Goal: Information Seeking & Learning: Learn about a topic

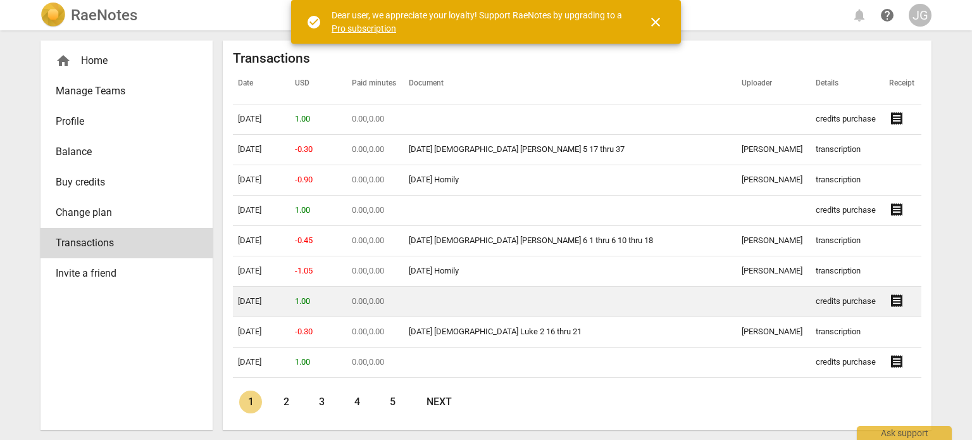
scroll to position [759, 0]
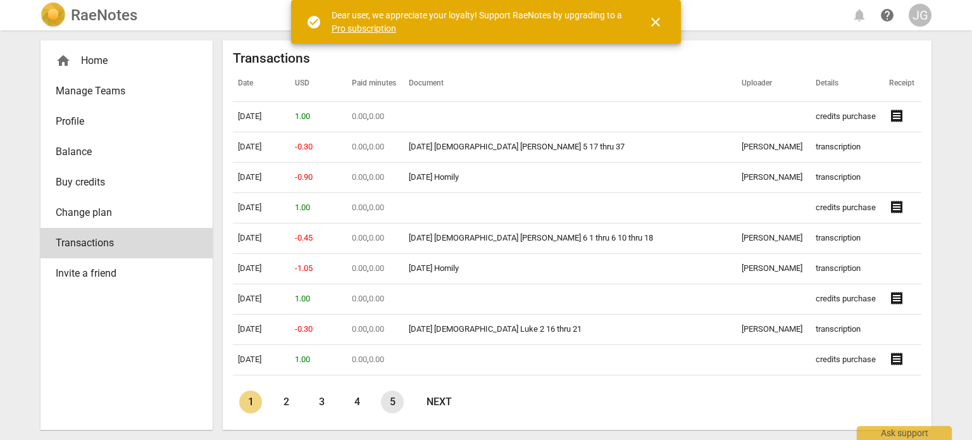
click at [394, 402] on link "5" at bounding box center [392, 401] width 23 height 23
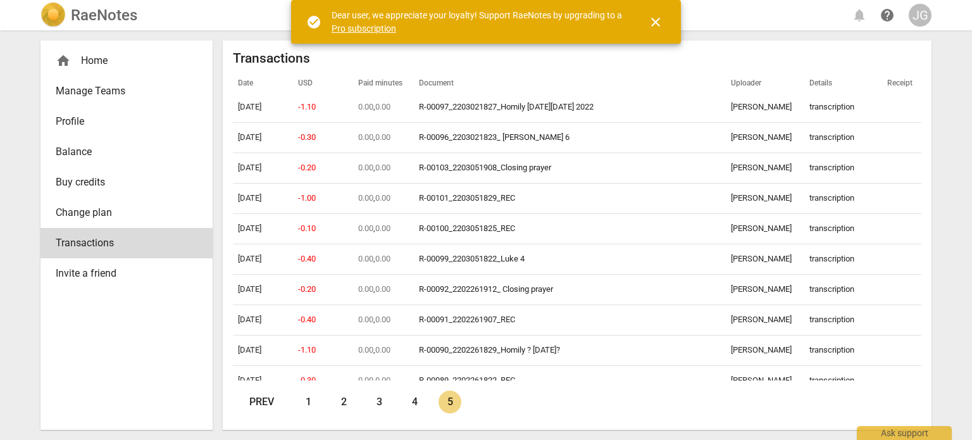
scroll to position [0, 0]
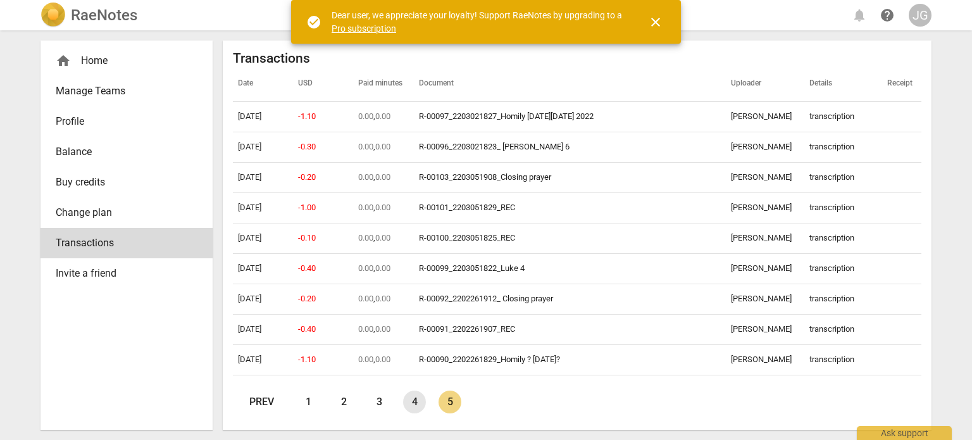
click at [416, 402] on link "4" at bounding box center [414, 401] width 23 height 23
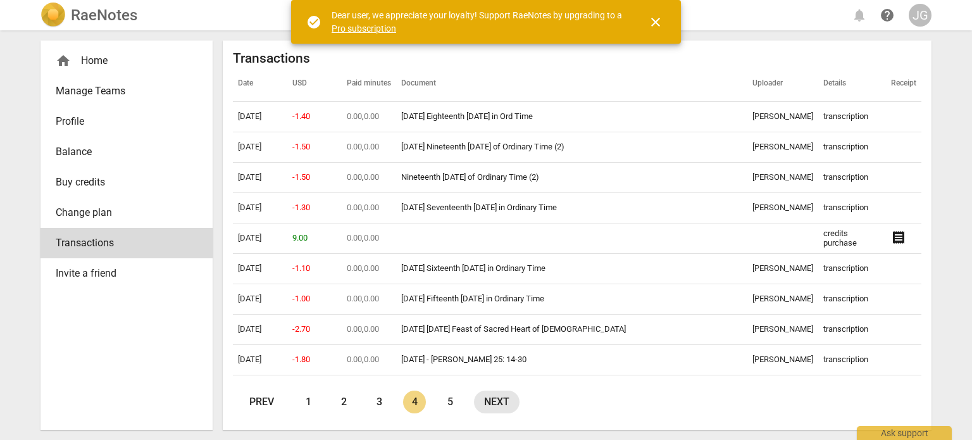
click at [504, 403] on link "next" at bounding box center [497, 401] width 46 height 23
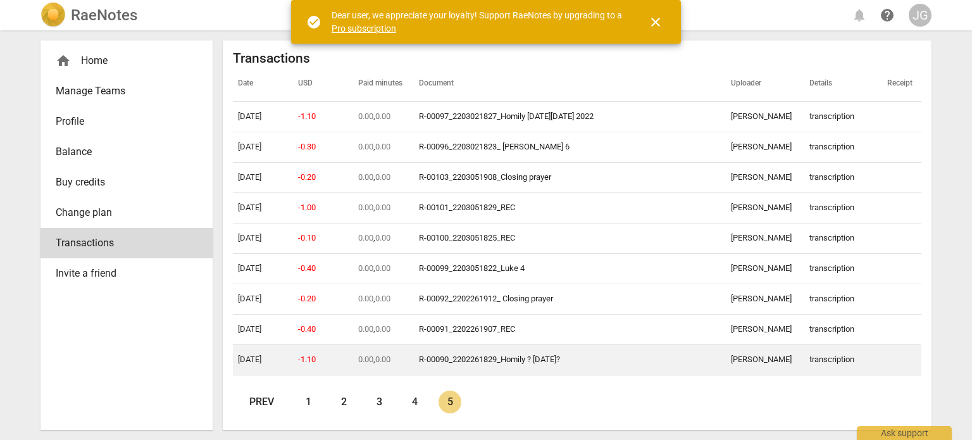
scroll to position [480, 0]
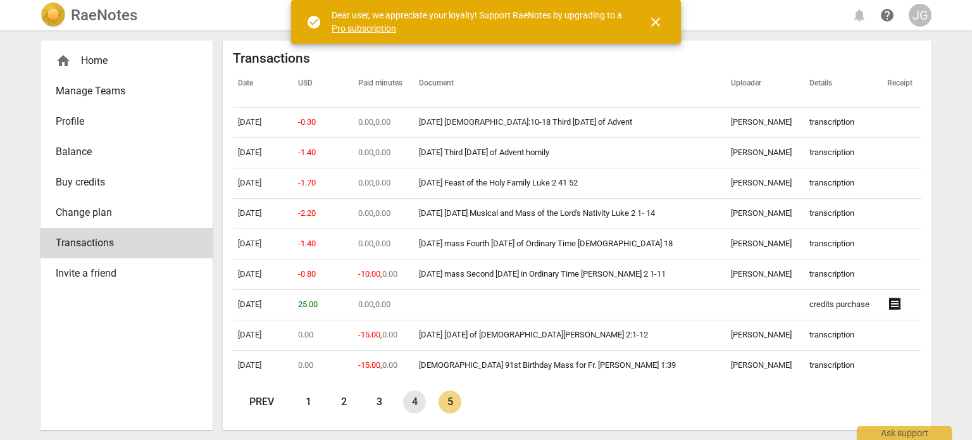
click at [416, 402] on link "4" at bounding box center [414, 401] width 23 height 23
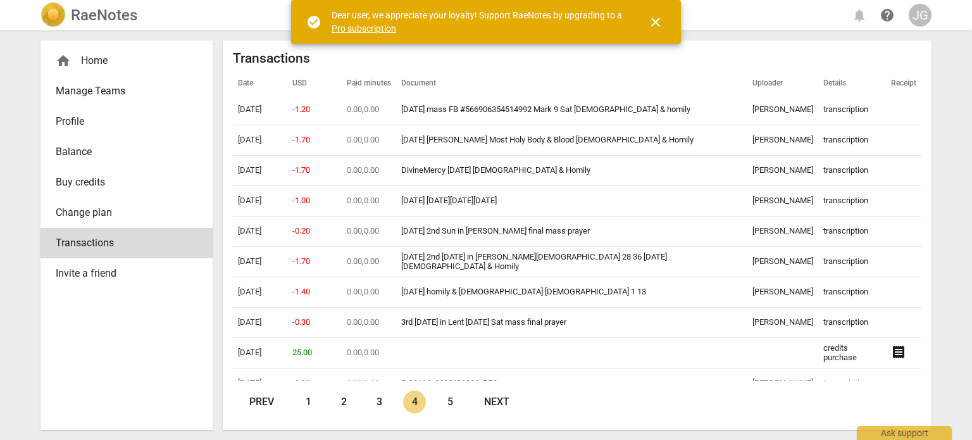
scroll to position [2758, 0]
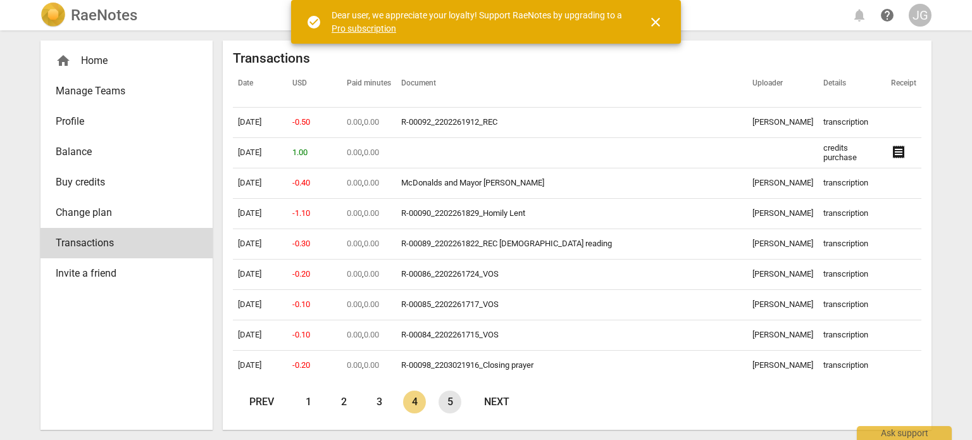
click at [452, 395] on link "5" at bounding box center [449, 401] width 23 height 23
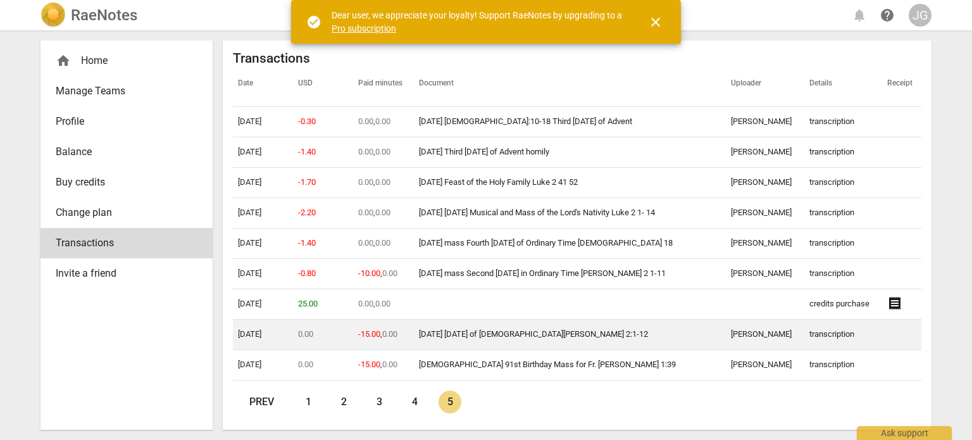
scroll to position [480, 0]
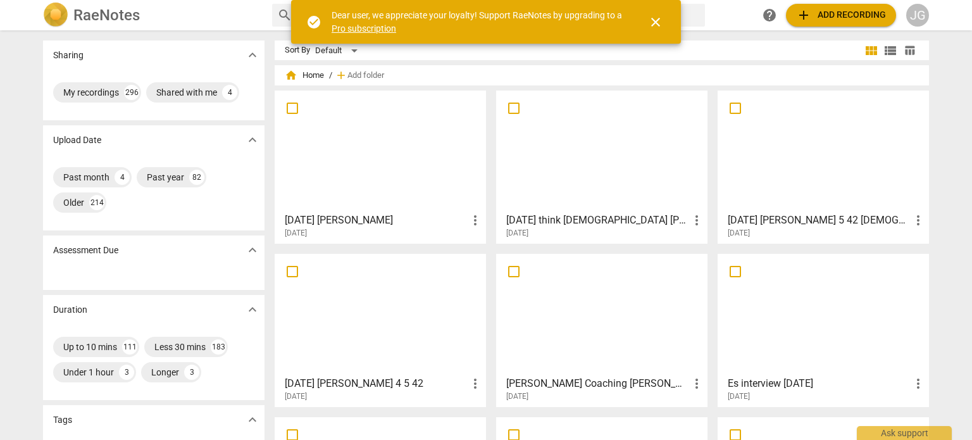
click at [356, 318] on div at bounding box center [380, 314] width 202 height 112
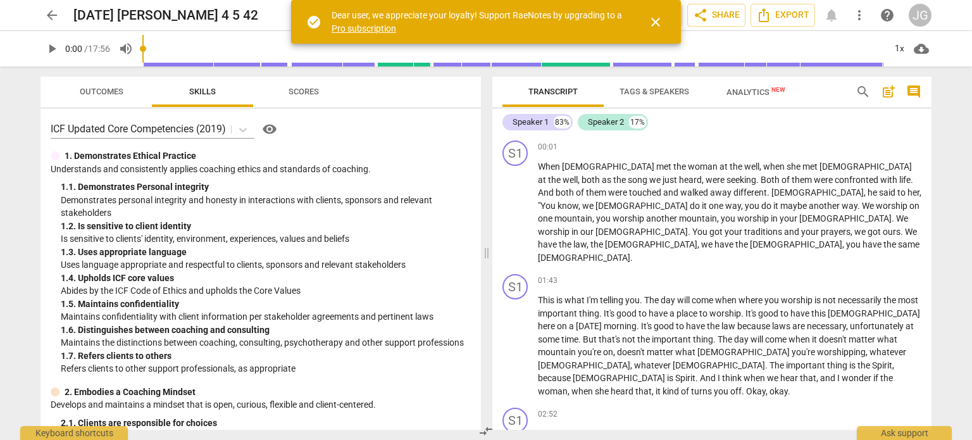
click at [656, 17] on span "close" at bounding box center [655, 22] width 15 height 15
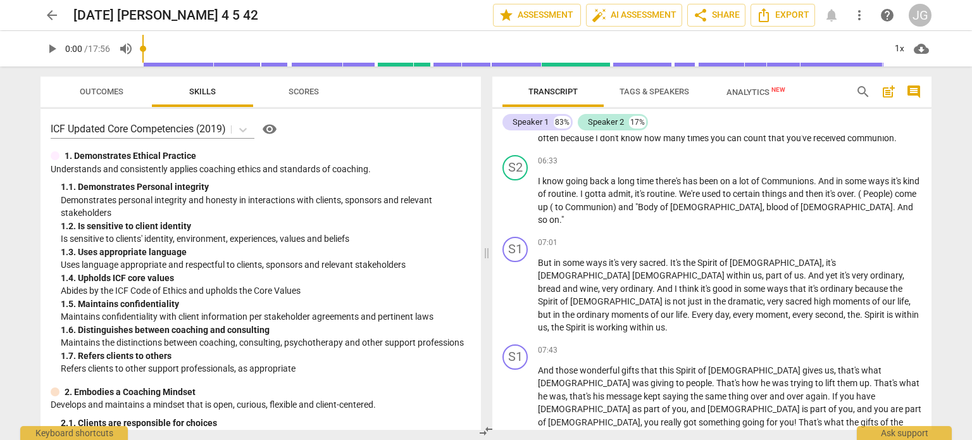
scroll to position [759, 0]
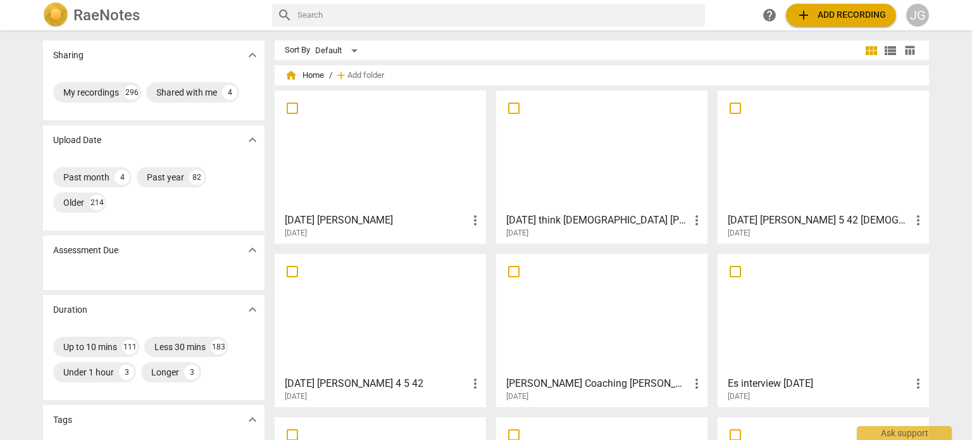
click at [338, 149] on div at bounding box center [380, 151] width 202 height 112
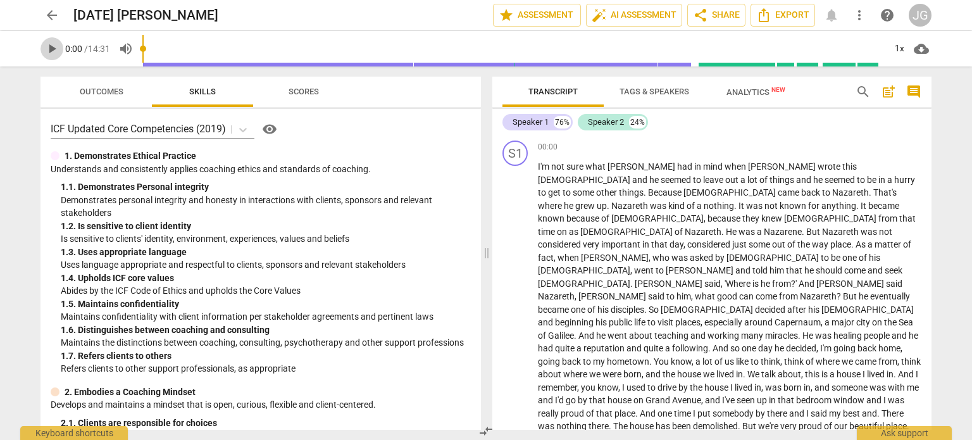
click at [49, 49] on span "play_arrow" at bounding box center [51, 48] width 15 height 15
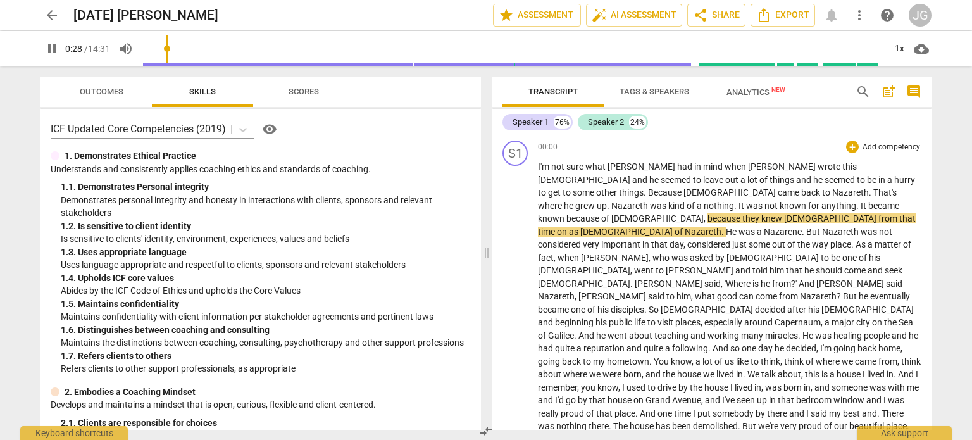
click at [611, 201] on span "." at bounding box center [609, 206] width 4 height 10
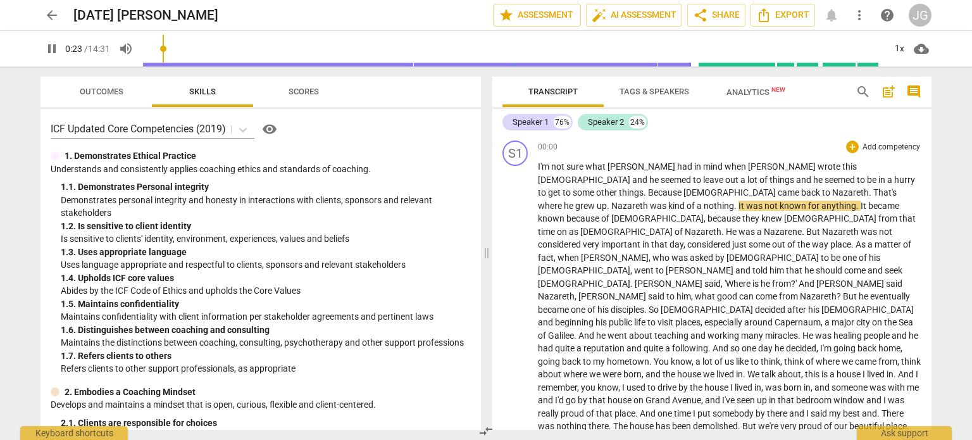
click at [687, 201] on span "kind" at bounding box center [677, 206] width 18 height 10
click at [650, 201] on span "Nazareth" at bounding box center [630, 206] width 39 height 10
click at [683, 239] on span "," at bounding box center [685, 244] width 4 height 10
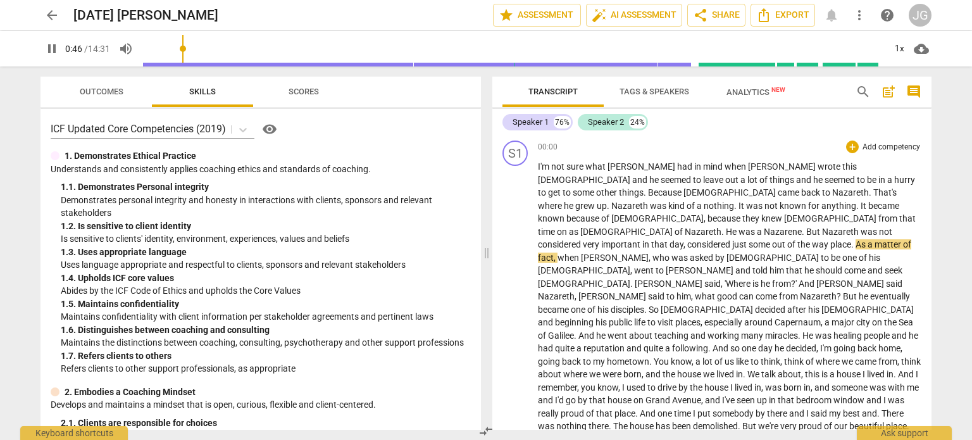
type input "47"
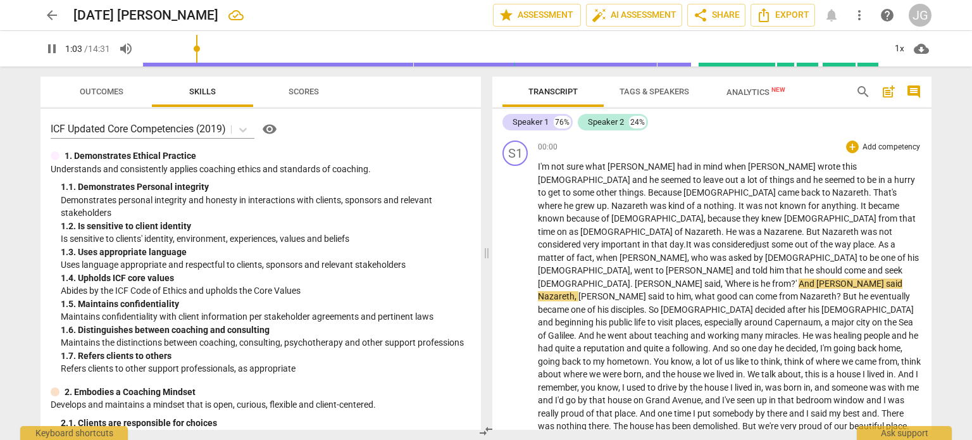
click at [886, 278] on span "said" at bounding box center [894, 283] width 16 height 10
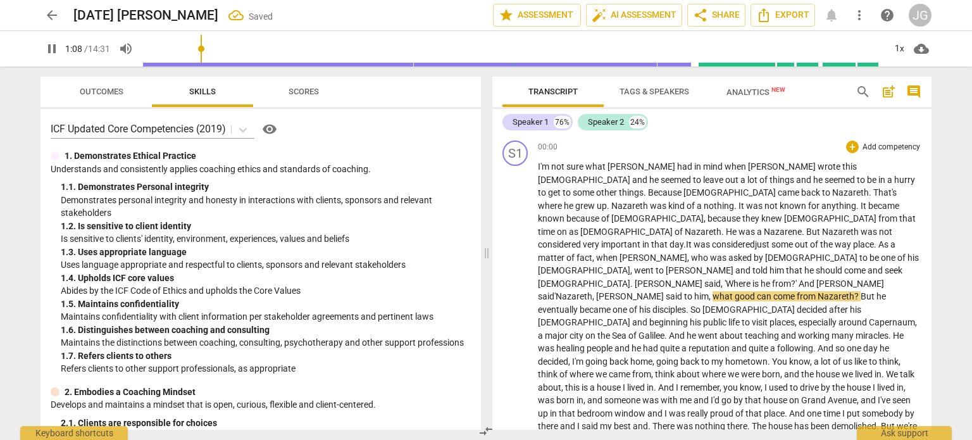
click at [596, 291] on span "," at bounding box center [594, 296] width 4 height 10
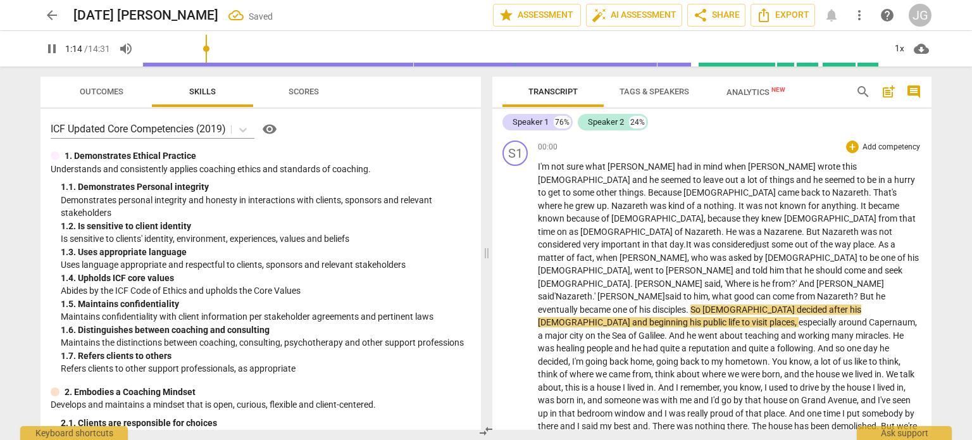
click at [907, 256] on p "I'm not sure what [PERSON_NAME] had in mind when [PERSON_NAME] wrote this [DEMO…" at bounding box center [729, 439] width 383 height 558
click at [665, 291] on span "[PERSON_NAME]" at bounding box center [631, 296] width 68 height 10
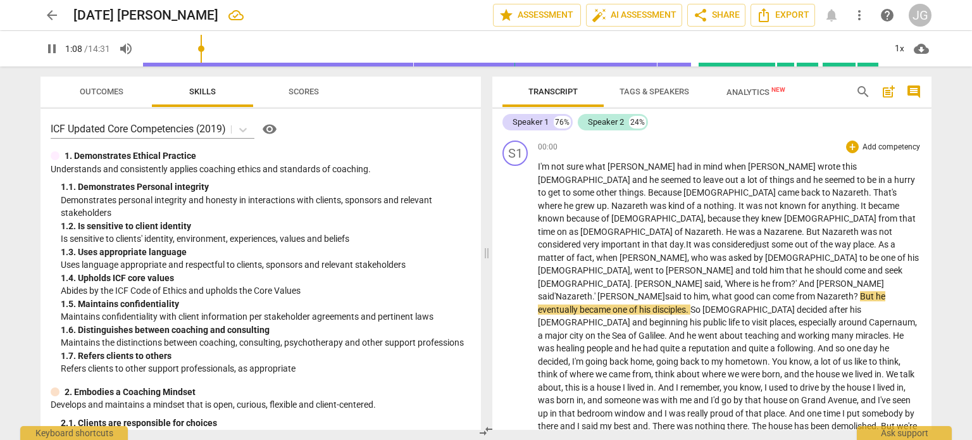
click at [712, 291] on span "what" at bounding box center [723, 296] width 22 height 10
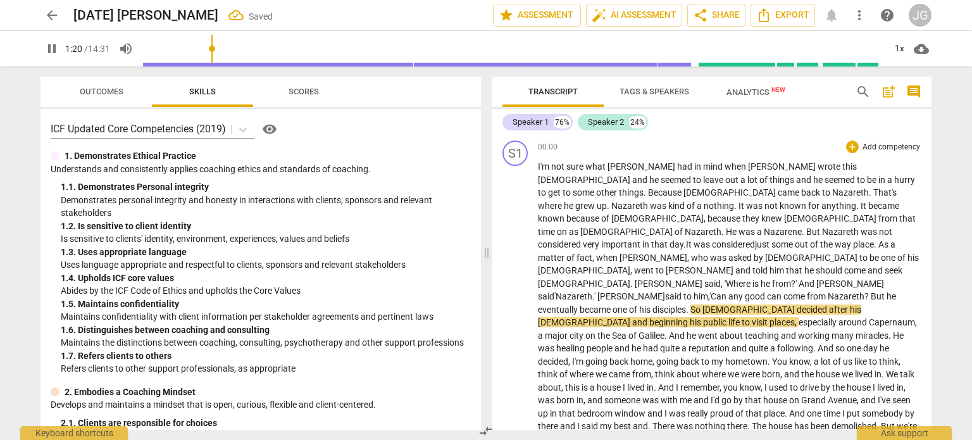
click at [864, 291] on span "?" at bounding box center [867, 296] width 6 height 10
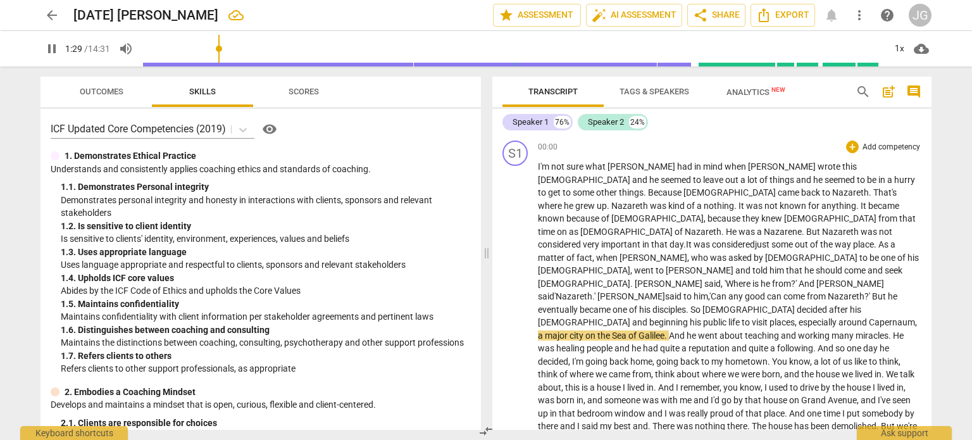
click at [829, 304] on span "after" at bounding box center [839, 309] width 21 height 10
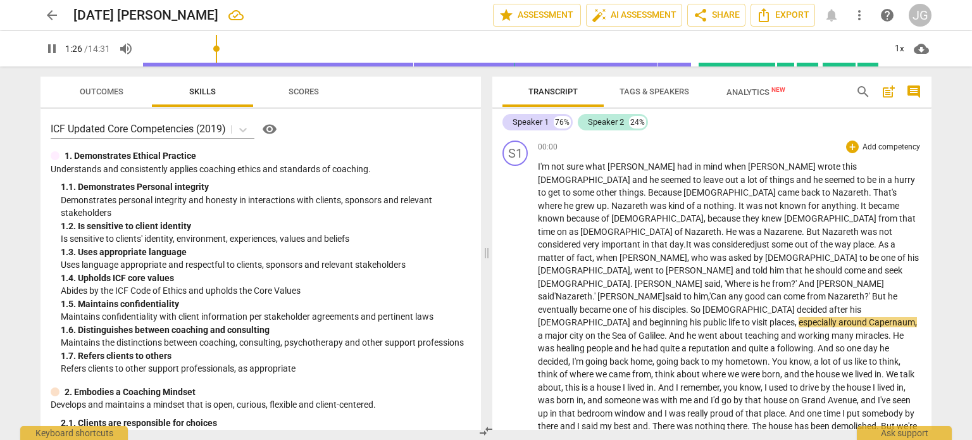
click at [690, 317] on span "beginning" at bounding box center [669, 322] width 40 height 10
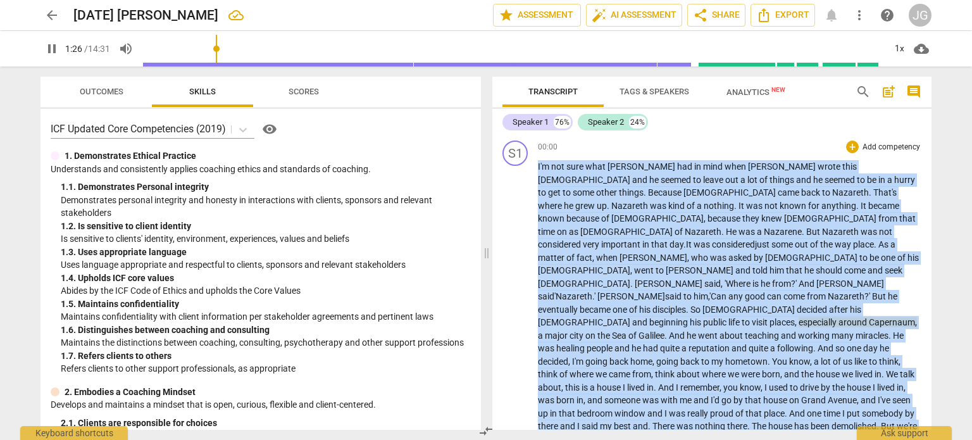
click at [690, 317] on span "beginning" at bounding box center [669, 322] width 40 height 10
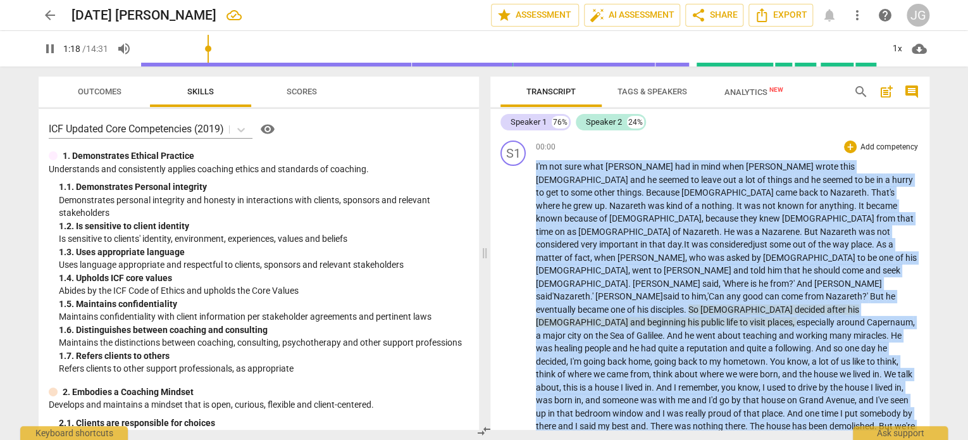
click at [688, 317] on span "beginning" at bounding box center [667, 322] width 40 height 10
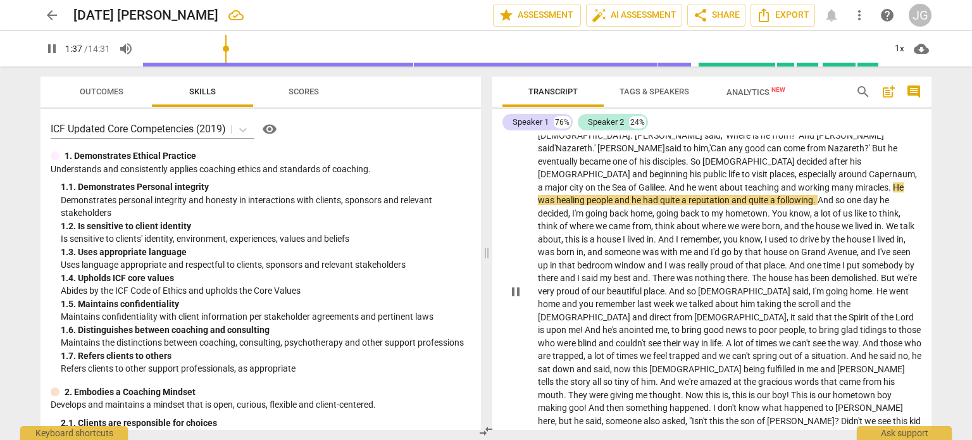
scroll to position [127, 0]
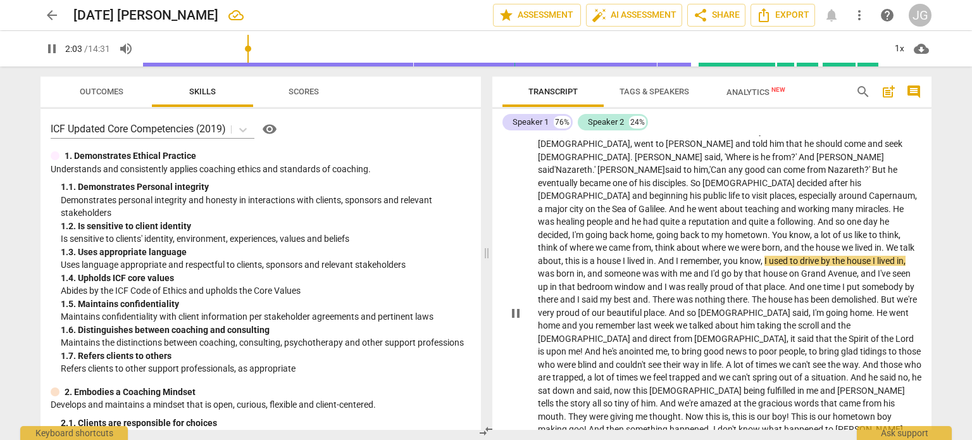
click at [855, 242] on span "lived" at bounding box center [865, 247] width 20 height 10
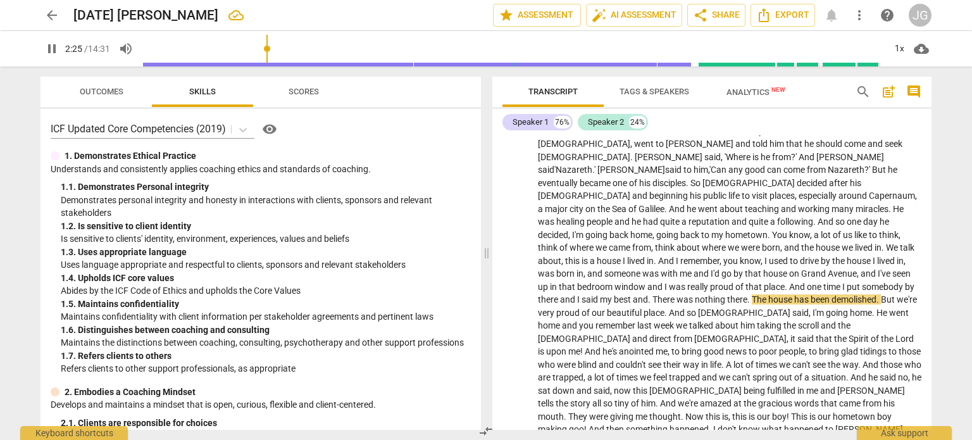
type input "146"
